Goal: Information Seeking & Learning: Learn about a topic

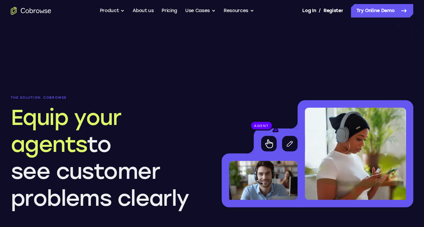
scroll to position [516, 0]
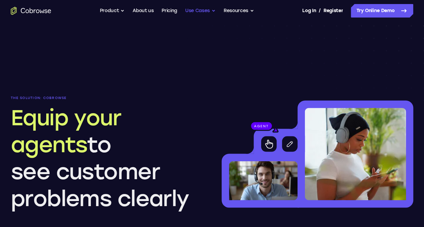
click at [203, 7] on button "Use Cases" at bounding box center [200, 10] width 30 height 13
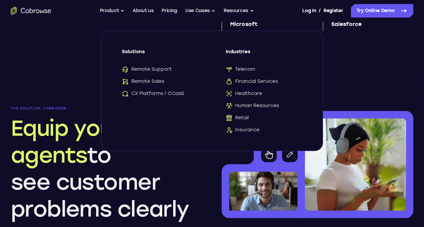
scroll to position [502, 0]
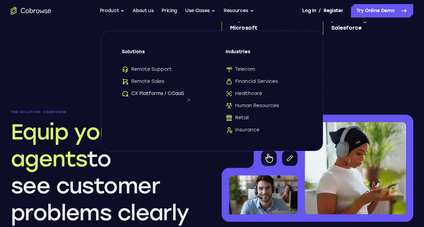
click at [155, 92] on span "CX Platforms / CCaaS" at bounding box center [153, 93] width 62 height 7
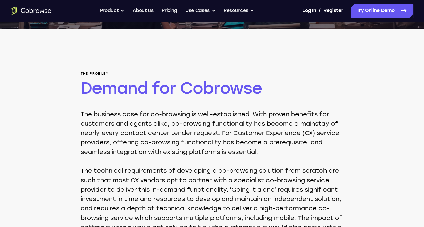
scroll to position [199, 0]
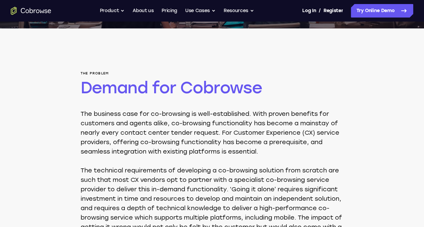
click at [170, 172] on p "The technical requirements of developing a co-browsing solution from scratch ar…" at bounding box center [212, 204] width 263 height 76
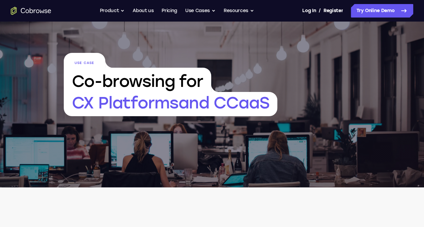
scroll to position [0, 0]
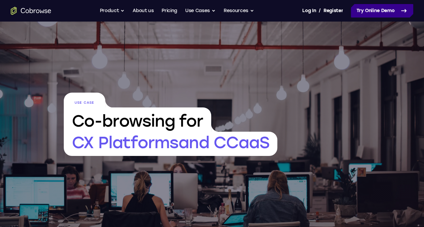
click at [384, 12] on link "Try Online Demo" at bounding box center [382, 10] width 62 height 13
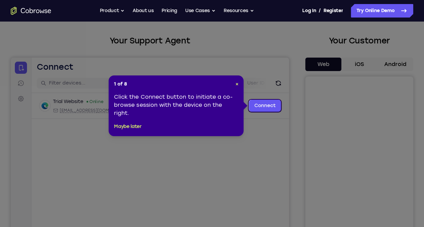
scroll to position [30, 0]
click at [209, 106] on div "Click the Connect button to initiate a co-browse session with the device on the…" at bounding box center [176, 105] width 124 height 24
click at [267, 106] on link "Connect" at bounding box center [265, 106] width 32 height 12
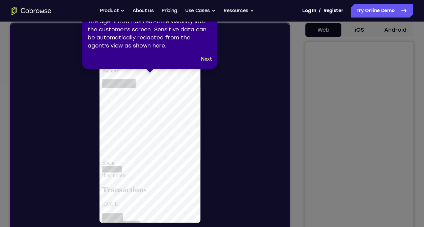
scroll to position [0, 0]
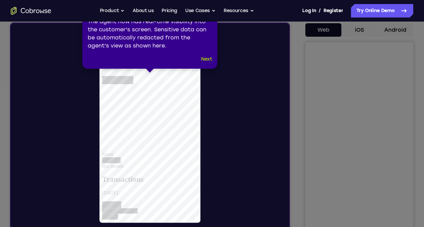
click at [204, 59] on button "Next" at bounding box center [206, 59] width 11 height 8
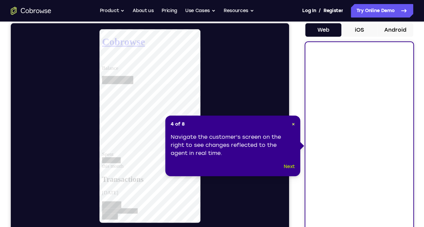
click at [288, 166] on button "Next" at bounding box center [289, 167] width 11 height 8
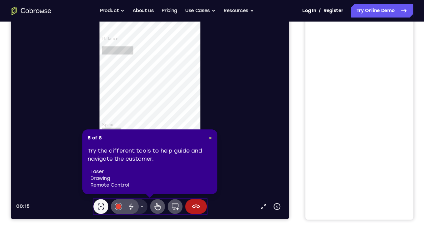
scroll to position [94, 0]
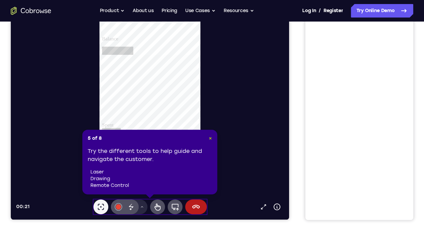
click at [210, 141] on span "×" at bounding box center [210, 139] width 3 height 6
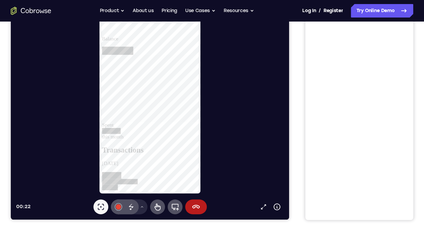
click at [215, 160] on div at bounding box center [152, 96] width 273 height 195
click at [154, 208] on icon at bounding box center [157, 207] width 6 height 7
click at [177, 156] on h2 "Transactions" at bounding box center [153, 160] width 103 height 9
click at [140, 192] on div at bounding box center [121, 195] width 38 height 6
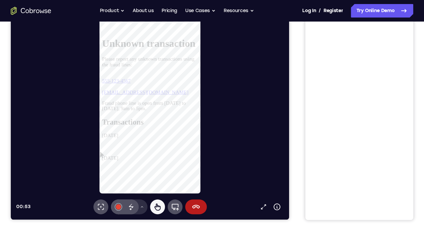
click at [144, 206] on button "Drawing tools menu" at bounding box center [142, 207] width 11 height 15
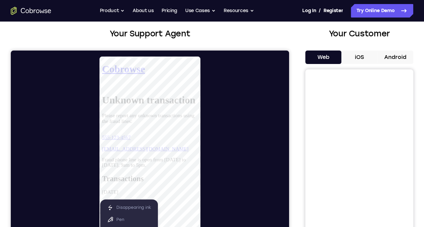
scroll to position [25, 0]
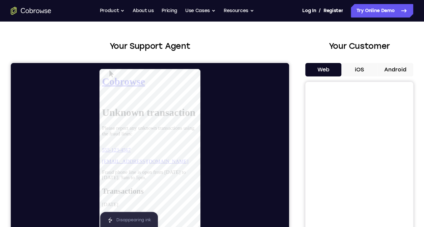
click at [357, 70] on button "iOS" at bounding box center [359, 69] width 36 height 13
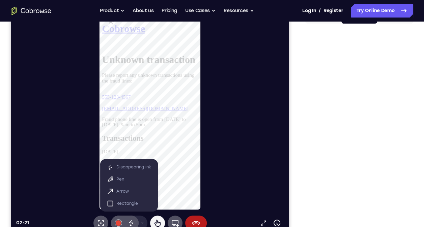
scroll to position [83, 0]
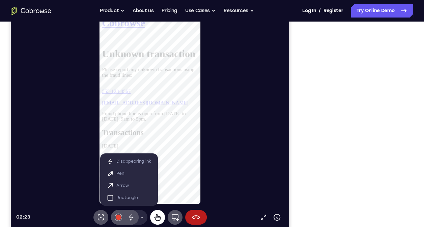
click at [156, 221] on icon at bounding box center [157, 217] width 8 height 8
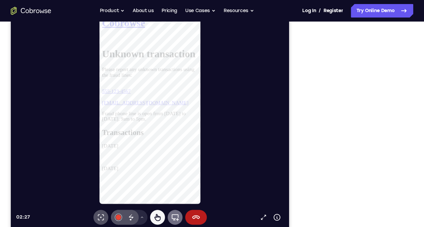
click at [178, 218] on icon at bounding box center [175, 217] width 7 height 7
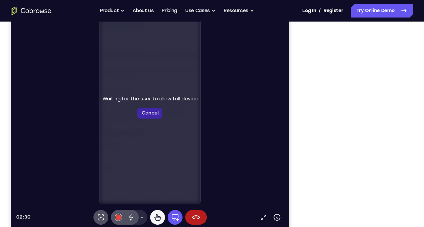
click at [150, 116] on button "Cancel" at bounding box center [149, 113] width 25 height 11
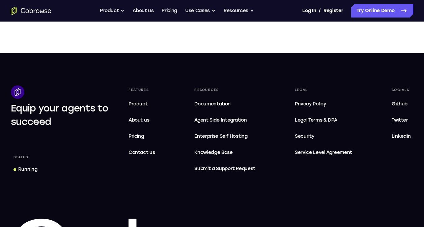
scroll to position [411, 0]
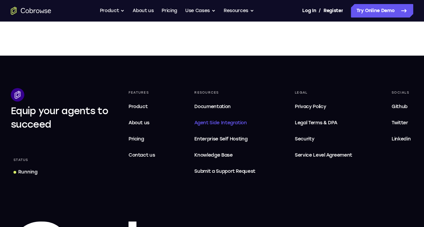
click at [219, 124] on span "Agent Side Integration" at bounding box center [224, 123] width 61 height 8
